Goal: Transaction & Acquisition: Purchase product/service

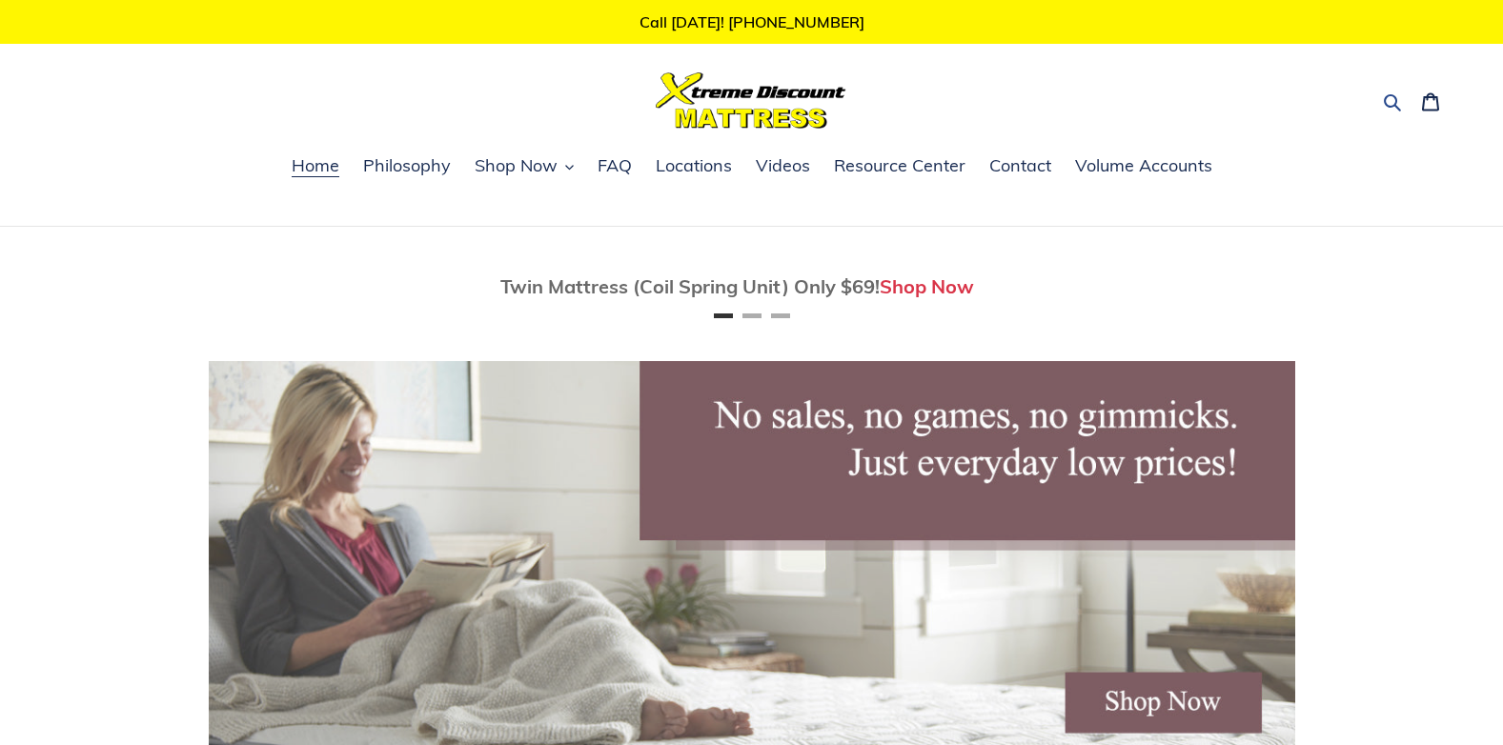
click at [1393, 93] on icon "button" at bounding box center [1392, 101] width 19 height 19
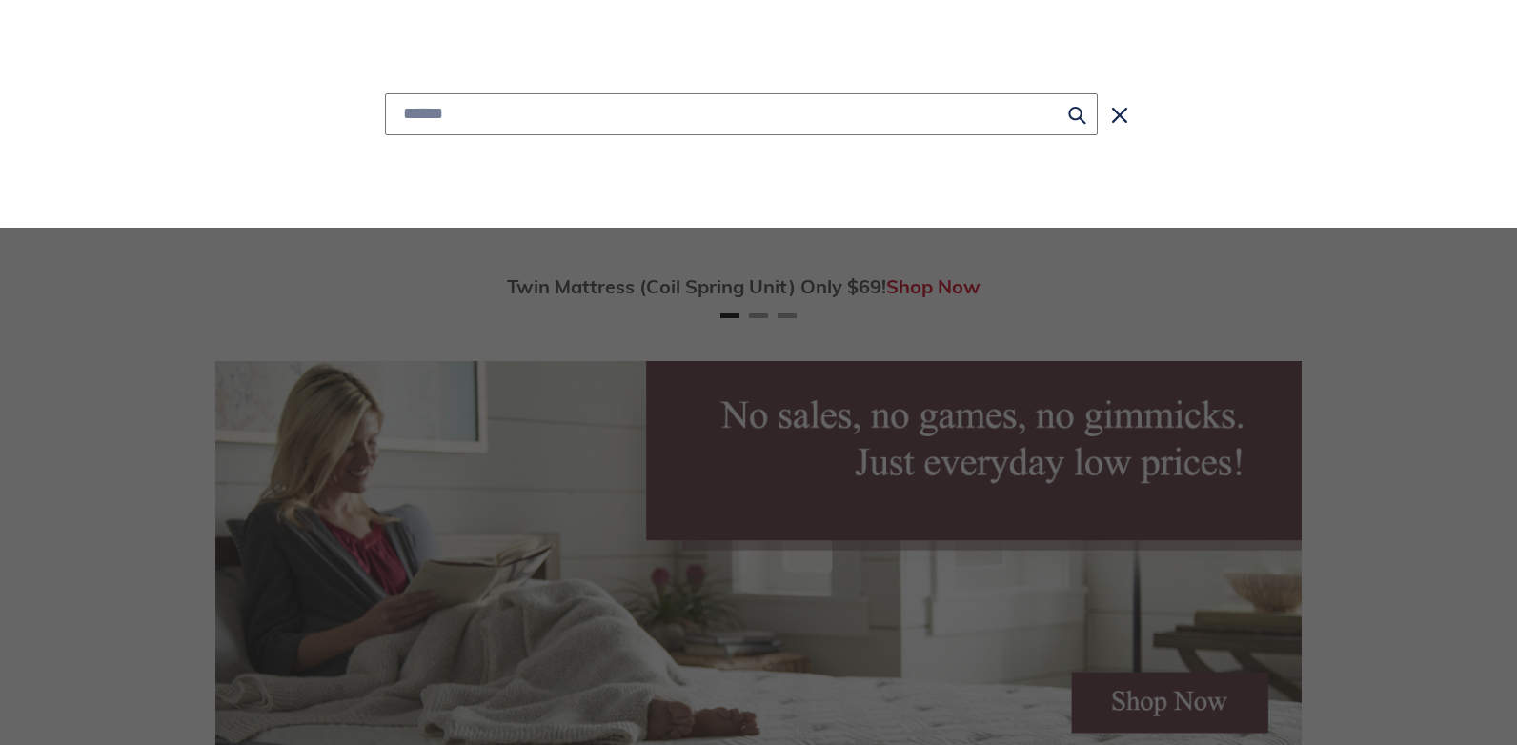
click at [822, 122] on input "Search" at bounding box center [741, 114] width 713 height 42
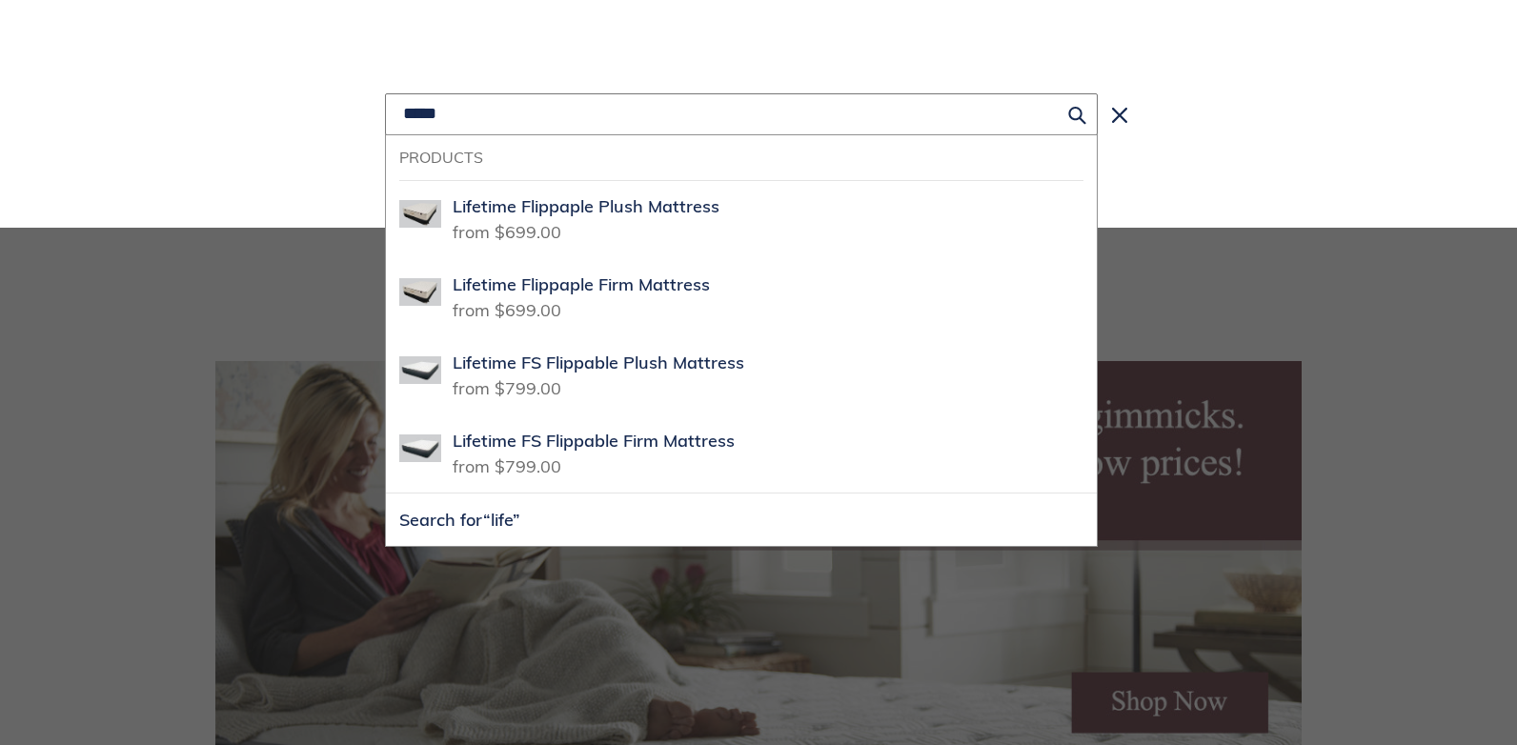
scroll to position [0, 1086]
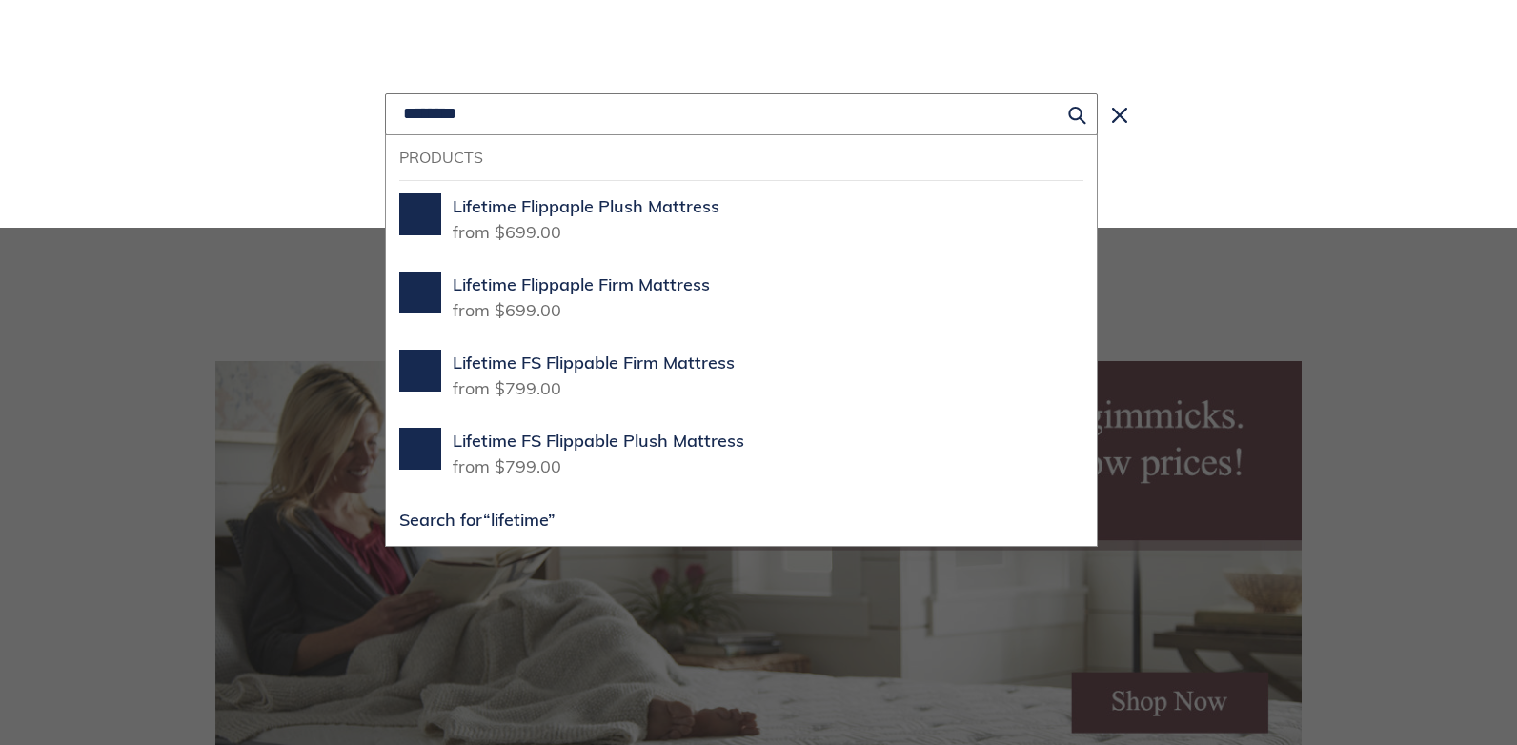
type input "********"
click at [386, 494] on button "Search for “lifetime”" at bounding box center [741, 520] width 711 height 52
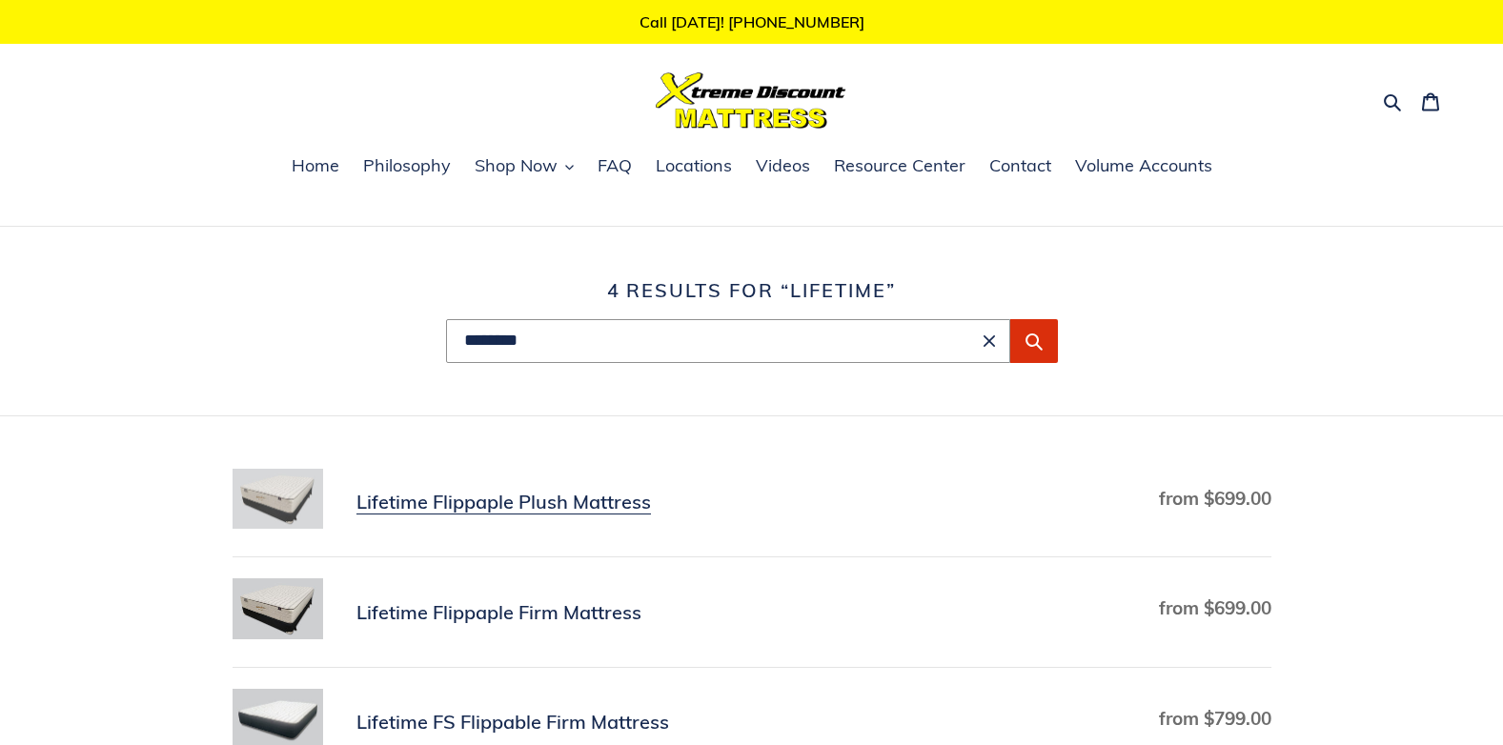
click at [731, 500] on link "Lifetime Flippaple Plush Mattress" at bounding box center [752, 503] width 1039 height 68
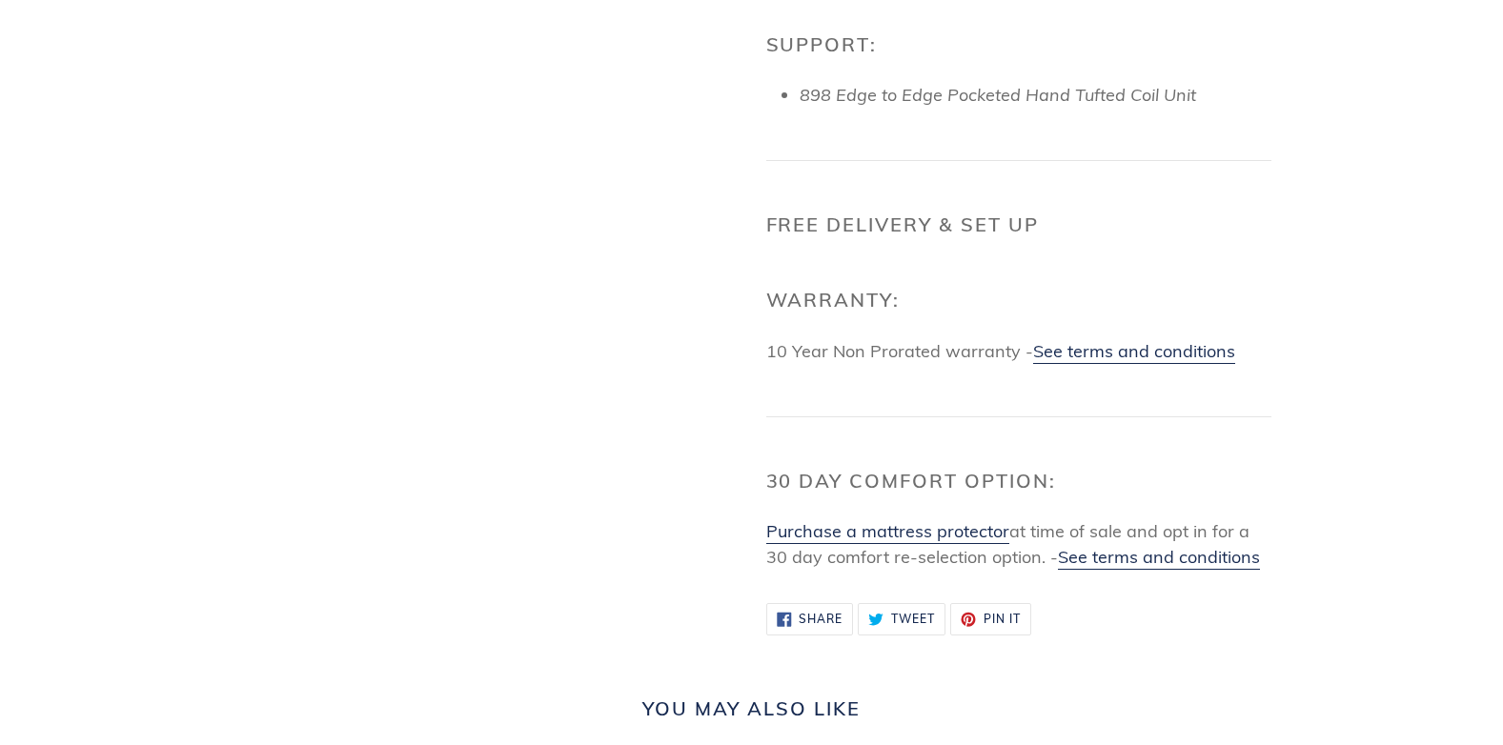
scroll to position [1878, 0]
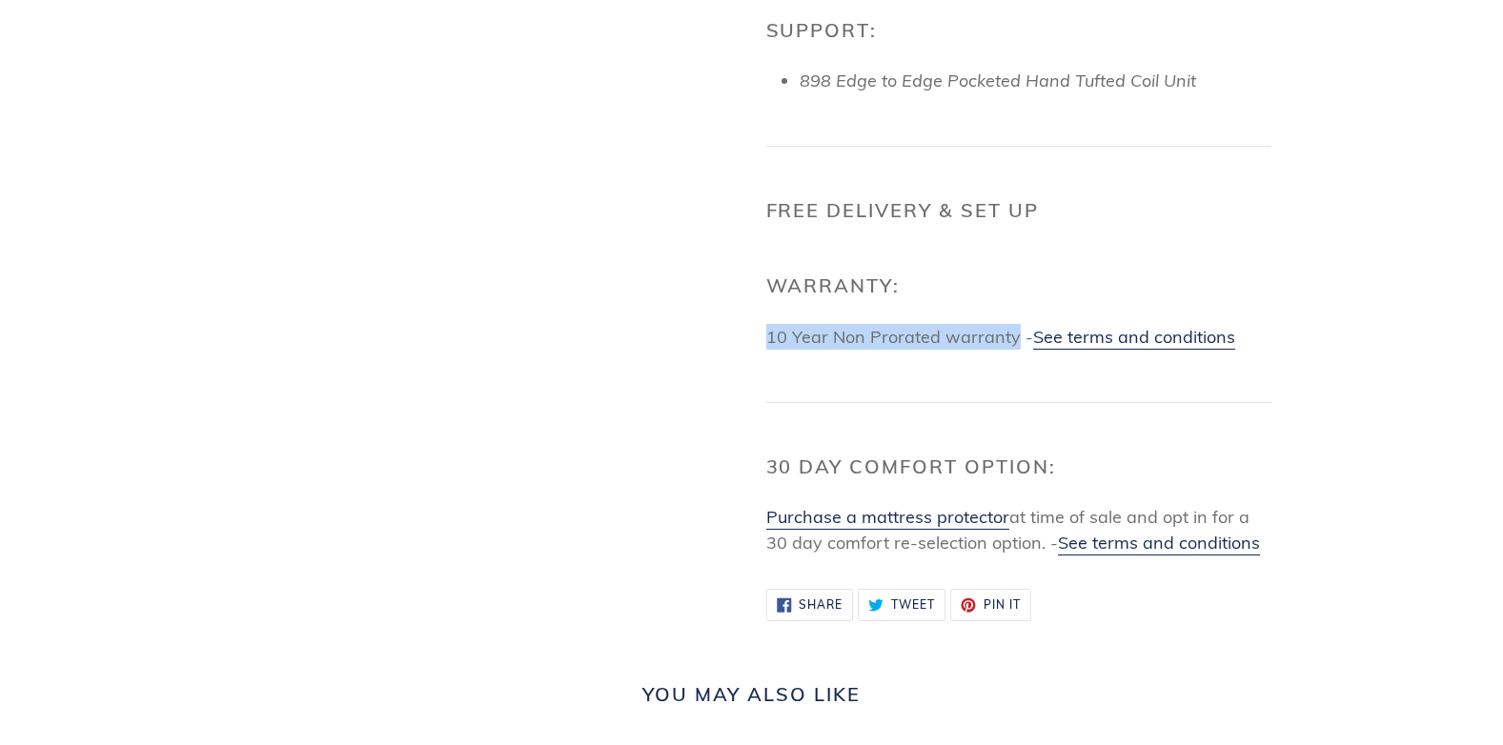
drag, startPoint x: 763, startPoint y: 334, endPoint x: 1015, endPoint y: 330, distance: 251.6
